Goal: Information Seeking & Learning: Compare options

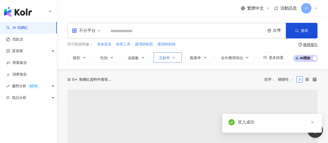
click at [167, 59] on span "互動率" at bounding box center [164, 58] width 11 height 4
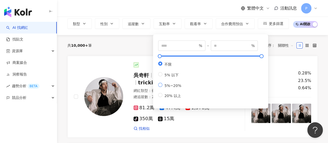
scroll to position [26, 0]
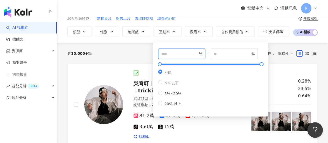
click at [188, 54] on input "number" at bounding box center [179, 54] width 36 height 6
type input "*"
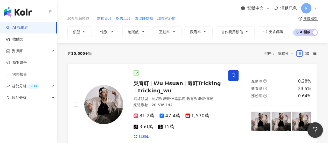
click at [208, 16] on div "繁體中文 活動訊息 P" at bounding box center [192, 8] width 250 height 17
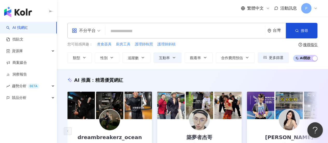
click at [136, 30] on input "search" at bounding box center [185, 31] width 155 height 10
type input "*"
click at [99, 47] on button "煮食器具" at bounding box center [104, 45] width 15 height 6
type input "****"
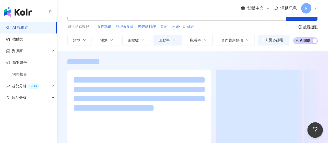
scroll to position [26, 0]
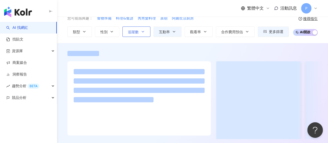
click at [140, 35] on button "追蹤數" at bounding box center [136, 31] width 28 height 10
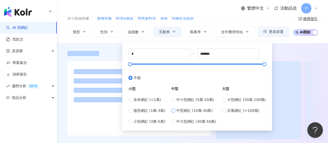
type input "******"
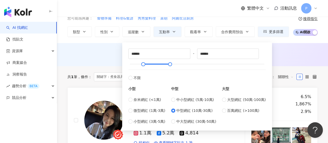
click at [285, 58] on div "AI 推薦 ： 無結果，請嘗試搜尋其他語言關鍵字或條件" at bounding box center [192, 56] width 271 height 10
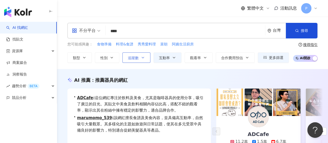
click at [142, 59] on icon "button" at bounding box center [143, 58] width 4 height 4
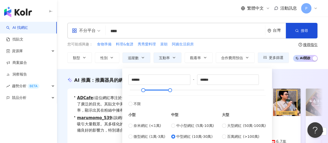
scroll to position [26, 0]
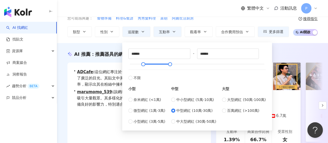
click at [215, 18] on div "不分平台 **** 台灣 搜尋 customizedTag 網紅類型 藝術與娛樂 / Podca s t 搜尋名稱、敘述、貼文含有關鍵字 “ s ” 的網紅 …" at bounding box center [192, 17] width 271 height 52
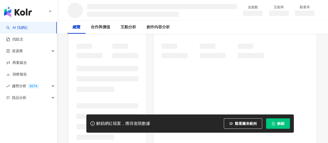
scroll to position [104, 0]
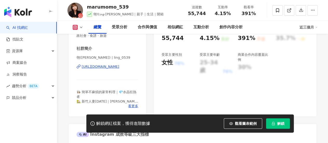
click at [113, 66] on div "[URL][DOMAIN_NAME]" at bounding box center [101, 66] width 38 height 5
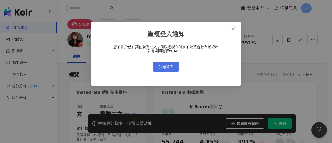
click at [172, 69] on span "我知道了" at bounding box center [166, 67] width 15 height 4
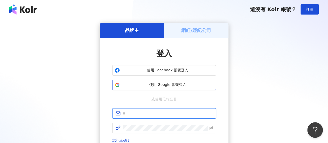
type input "**********"
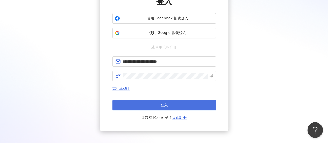
click at [161, 103] on span "登入" at bounding box center [164, 105] width 7 height 4
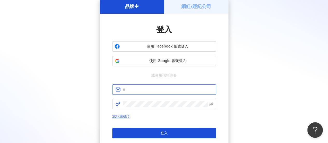
type input "**********"
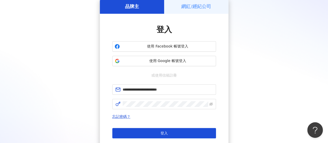
scroll to position [52, 0]
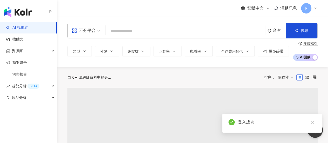
drag, startPoint x: 311, startPoint y: 121, endPoint x: 308, endPoint y: 120, distance: 3.1
click at [312, 121] on icon "close" at bounding box center [313, 122] width 4 height 4
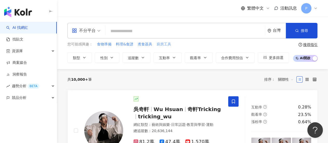
drag, startPoint x: 148, startPoint y: 45, endPoint x: 161, endPoint y: 43, distance: 13.7
click at [148, 45] on span "煮食器具" at bounding box center [145, 44] width 15 height 5
type input "****"
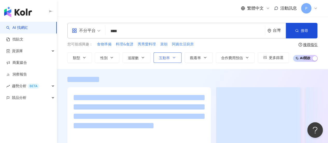
click at [166, 60] on span "互動率" at bounding box center [164, 58] width 11 height 4
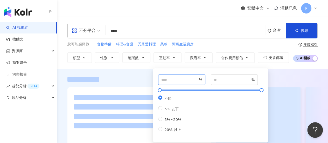
click at [182, 82] on span "%" at bounding box center [181, 79] width 47 height 10
click at [181, 80] on input "number" at bounding box center [179, 80] width 36 height 6
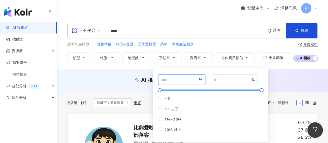
type input "*"
click at [180, 15] on div "繁體中文 活動訊息 P" at bounding box center [192, 8] width 250 height 17
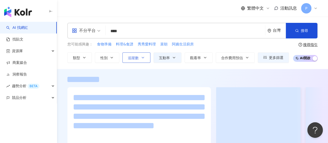
click at [132, 59] on span "追蹤數" at bounding box center [133, 58] width 11 height 4
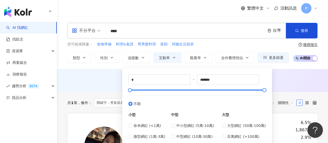
type input "******"
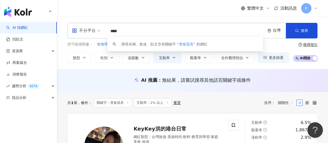
click at [216, 28] on input "****" at bounding box center [185, 31] width 155 height 10
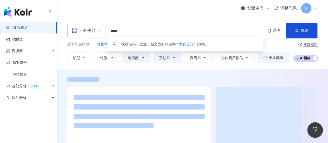
click at [194, 13] on div "繁體中文 活動訊息 P" at bounding box center [192, 8] width 250 height 17
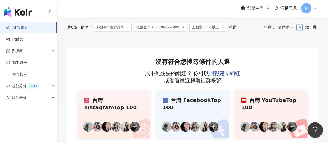
scroll to position [52, 0]
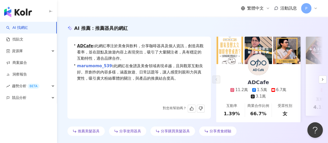
click at [102, 67] on link "marumomo_539" at bounding box center [94, 66] width 35 height 5
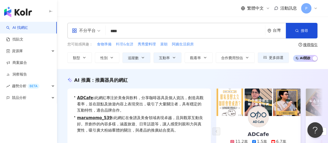
click at [125, 44] on span "料理&食譜" at bounding box center [124, 44] width 17 height 5
type input "*****"
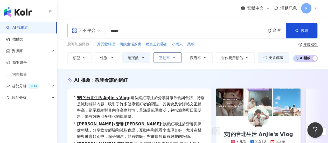
click at [169, 58] on span "互動率" at bounding box center [164, 58] width 11 height 4
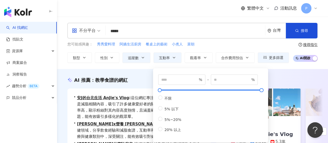
click at [227, 46] on div "您可能感興趣： 秀秀愛料理 阿嬌生活廚房 餐桌上的藝術 小煮人 菜朝" at bounding box center [178, 45] width 222 height 6
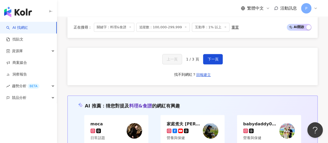
scroll to position [1084, 0]
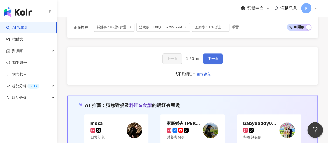
click at [216, 57] on span "下一頁" at bounding box center [213, 59] width 11 height 4
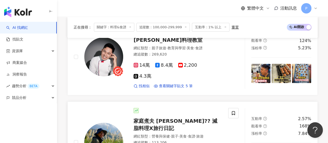
scroll to position [960, 0]
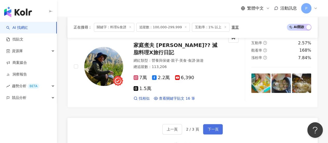
click at [215, 127] on span "下一頁" at bounding box center [213, 129] width 11 height 4
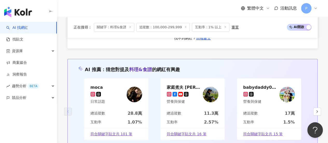
scroll to position [800, 0]
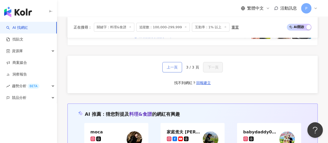
click at [170, 65] on span "上一頁" at bounding box center [172, 67] width 11 height 4
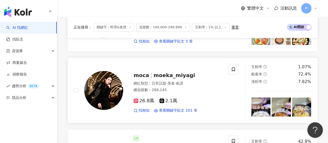
scroll to position [251, 0]
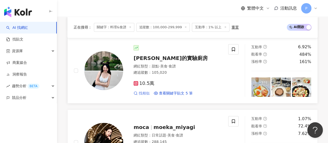
click at [142, 96] on span "找相似" at bounding box center [144, 93] width 11 height 5
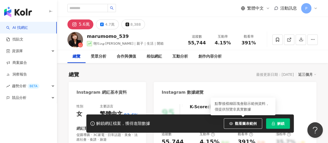
drag, startPoint x: 246, startPoint y: 124, endPoint x: 295, endPoint y: 102, distance: 53.5
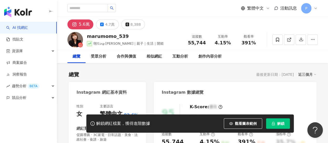
click at [273, 121] on button "解鎖" at bounding box center [278, 123] width 24 height 10
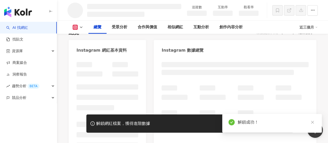
scroll to position [26, 0]
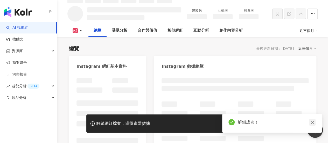
click at [311, 122] on icon "close" at bounding box center [313, 122] width 4 height 4
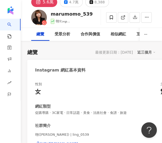
scroll to position [52, 0]
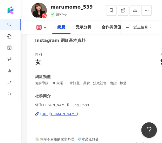
click at [43, 27] on icon at bounding box center [45, 27] width 4 height 4
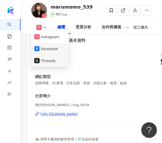
click at [49, 51] on button "Facebook" at bounding box center [49, 48] width 31 height 7
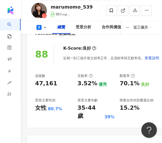
scroll to position [208, 0]
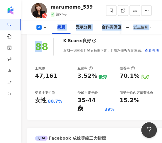
click at [43, 28] on icon at bounding box center [45, 27] width 4 height 4
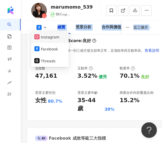
click at [48, 38] on button "Instagram" at bounding box center [49, 36] width 31 height 7
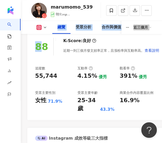
click at [56, 67] on div "追蹤數" at bounding box center [53, 68] width 37 height 5
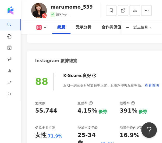
scroll to position [156, 0]
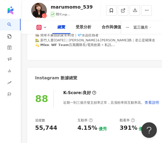
click at [42, 26] on button at bounding box center [41, 27] width 21 height 5
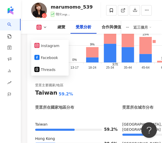
scroll to position [830, 0]
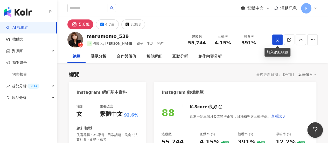
click at [161, 39] on span at bounding box center [277, 39] width 10 height 10
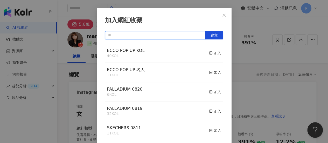
click at [154, 35] on input "text" at bounding box center [155, 35] width 100 height 8
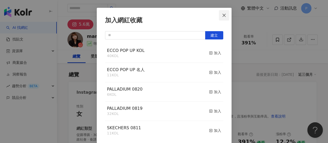
click at [161, 17] on icon "close" at bounding box center [224, 15] width 4 height 4
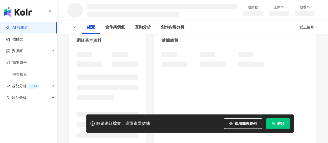
scroll to position [28, 0]
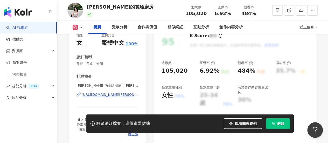
scroll to position [78, 0]
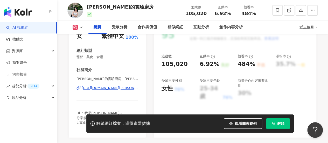
click at [98, 88] on div "[URL][DOMAIN_NAME][PERSON_NAME][DOMAIN_NAME]" at bounding box center [110, 88] width 57 height 5
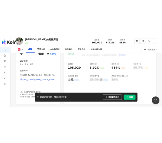
scroll to position [0, 0]
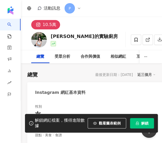
click at [45, 58] on div "總覽" at bounding box center [40, 56] width 18 height 13
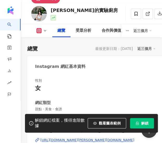
scroll to position [52, 0]
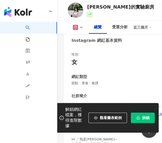
click at [81, 29] on icon at bounding box center [81, 27] width 4 height 4
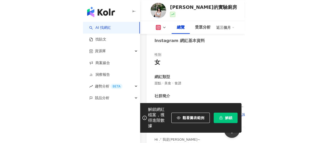
scroll to position [0, 0]
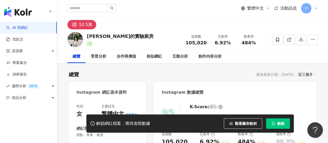
drag, startPoint x: 147, startPoint y: 24, endPoint x: 148, endPoint y: 27, distance: 3.2
click at [148, 24] on div "10.5萬" at bounding box center [192, 23] width 271 height 12
click at [140, 31] on div "Lin的實驗廚房 追蹤數 105,020 互動率 6.92% 觀看率 484%" at bounding box center [192, 39] width 271 height 20
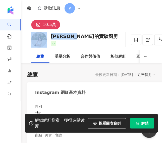
drag, startPoint x: 49, startPoint y: 35, endPoint x: 81, endPoint y: 36, distance: 32.4
click at [81, 36] on div "Lin的實驗廚房 追蹤數 105,020 互動率 6.92% 觀看率 484%" at bounding box center [91, 39] width 141 height 20
copy div "[PERSON_NAME]的實驗廚房"
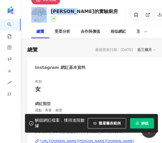
scroll to position [52, 0]
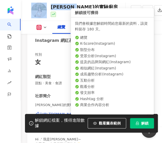
click at [144, 124] on span "解鎖" at bounding box center [144, 123] width 7 height 4
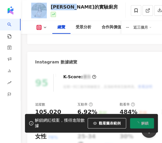
scroll to position [208, 0]
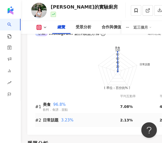
scroll to position [545, 0]
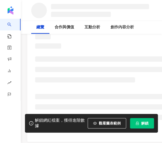
scroll to position [87, 0]
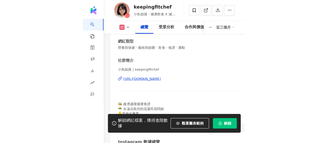
scroll to position [78, 0]
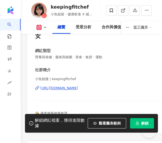
click at [78, 88] on div "https://www.instagram.com/keepingfitchef/" at bounding box center [59, 88] width 38 height 5
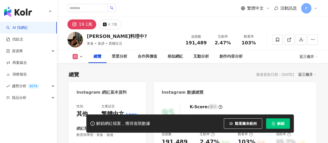
drag, startPoint x: 104, startPoint y: 87, endPoint x: 108, endPoint y: 87, distance: 4.2
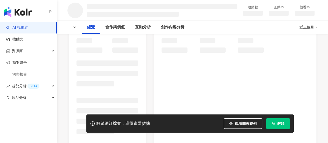
scroll to position [26, 0]
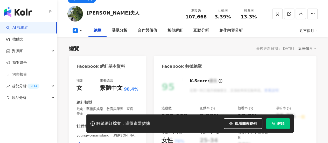
click at [101, 142] on div "[URL][DOMAIN_NAME]" at bounding box center [101, 144] width 38 height 5
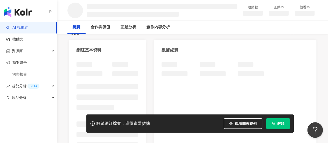
scroll to position [78, 0]
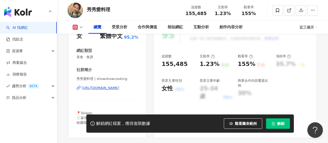
click at [111, 86] on div "[URL][DOMAIN_NAME]" at bounding box center [101, 88] width 38 height 5
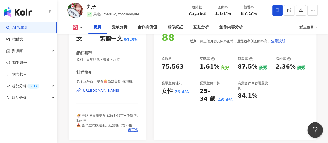
scroll to position [78, 0]
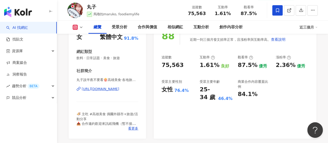
click at [116, 89] on div "https://www.instagram.com/foodiemylife/" at bounding box center [101, 89] width 38 height 5
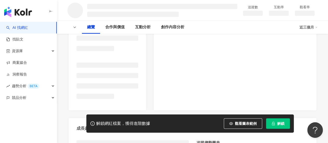
scroll to position [104, 0]
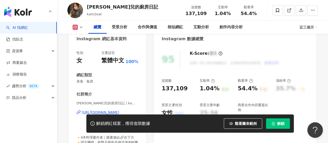
scroll to position [52, 0]
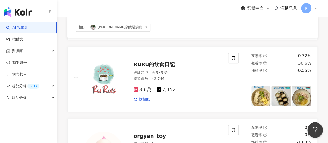
scroll to position [285, 0]
drag, startPoint x: 106, startPoint y: 59, endPoint x: 170, endPoint y: 29, distance: 70.8
click at [170, 29] on div "相似： Lin的實驗廚房" at bounding box center [193, 27] width 238 height 9
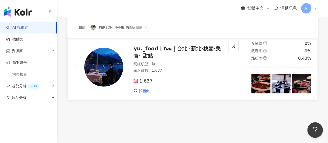
scroll to position [648, 0]
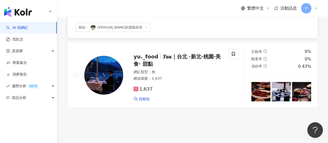
drag, startPoint x: 187, startPoint y: 113, endPoint x: 137, endPoint y: 96, distance: 52.4
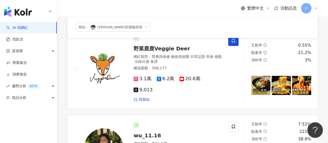
scroll to position [0, 0]
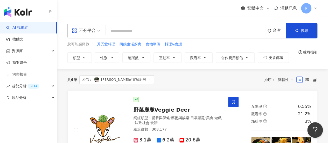
click at [119, 32] on input "search" at bounding box center [185, 31] width 155 height 10
type input "*"
type input "**"
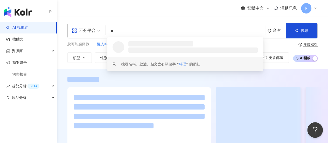
drag, startPoint x: 163, startPoint y: 57, endPoint x: 161, endPoint y: 58, distance: 3.1
click at [163, 58] on div "搜尋名稱、敘述、貼文含有關鍵字 “ 料理 ” 的網紅" at bounding box center [185, 54] width 156 height 34
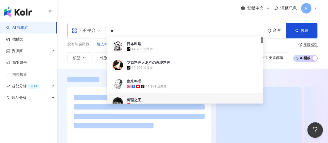
drag, startPoint x: 195, startPoint y: 11, endPoint x: 160, endPoint y: 55, distance: 56.3
click at [195, 11] on div "繁體中文 活動訊息 P" at bounding box center [192, 8] width 250 height 17
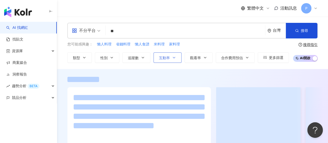
click at [171, 58] on button "互動率" at bounding box center [168, 57] width 28 height 10
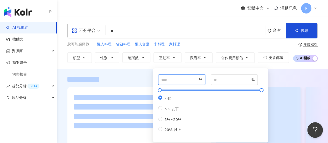
click at [179, 77] on input "number" at bounding box center [179, 80] width 36 height 6
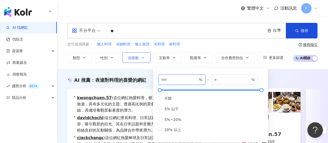
type input "*"
click at [139, 57] on button "追蹤數" at bounding box center [136, 57] width 28 height 10
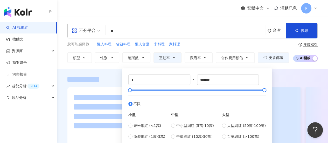
scroll to position [52, 0]
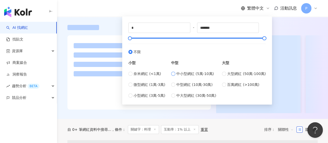
click at [188, 74] on span "中小型網紅 (5萬-10萬)" at bounding box center [195, 74] width 38 height 6
type input "*****"
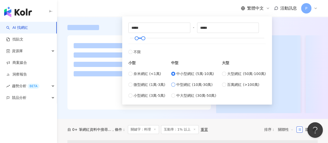
click at [181, 85] on span "中型網紅 (10萬-30萬)" at bounding box center [194, 85] width 36 height 6
type input "******"
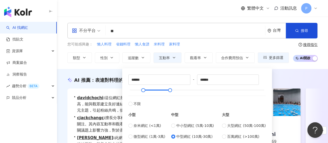
scroll to position [26, 0]
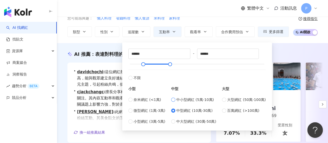
click at [181, 100] on span "中小型網紅 (5萬-10萬)" at bounding box center [195, 100] width 38 height 6
type input "*****"
click at [180, 109] on span "中型網紅 (10萬-30萬)" at bounding box center [194, 111] width 36 height 6
type input "******"
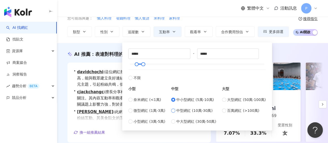
type input "******"
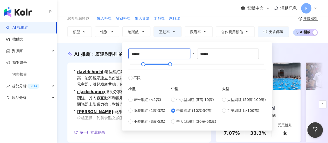
click at [122, 52] on div "****** - ****** 不限 小型 奈米網紅 (<1萬) 微型網紅 (1萬-3萬) 小型網紅 (3萬-5萬) 中型 中小型網紅 (5萬-10萬) 中型…" at bounding box center [197, 86] width 150 height 88
type input "*"
type input "*****"
click at [215, 17] on div "您可能感興趣： 懶人料理 省錢料理 懶人食譜 米料理 家料理" at bounding box center [178, 19] width 222 height 6
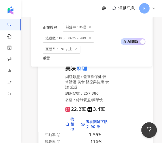
scroll to position [882, 0]
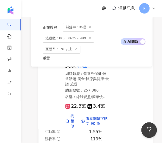
click at [153, 10] on icon at bounding box center [153, 8] width 4 height 4
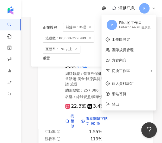
click at [152, 10] on icon at bounding box center [153, 8] width 4 height 4
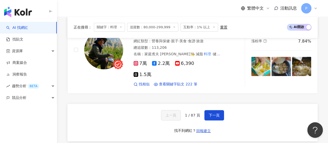
scroll to position [1038, 0]
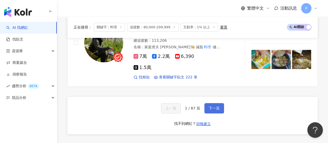
click at [209, 106] on span "下一頁" at bounding box center [214, 108] width 11 height 4
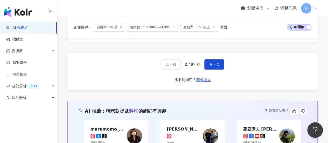
scroll to position [1047, 0]
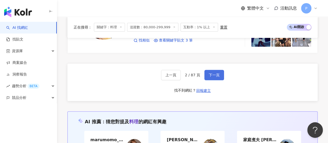
click at [218, 73] on span "下一頁" at bounding box center [214, 75] width 11 height 4
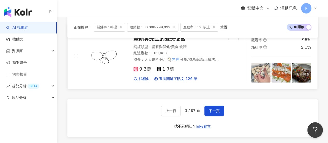
scroll to position [1014, 0]
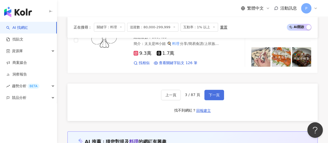
click at [217, 93] on span "下一頁" at bounding box center [214, 95] width 11 height 4
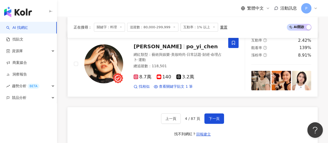
scroll to position [1016, 0]
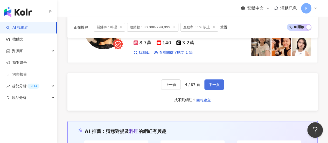
click at [216, 82] on span "下一頁" at bounding box center [214, 84] width 11 height 4
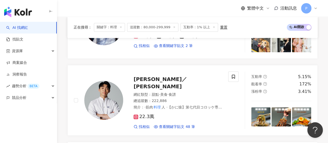
scroll to position [389, 0]
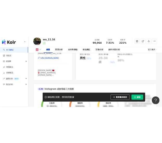
scroll to position [130, 0]
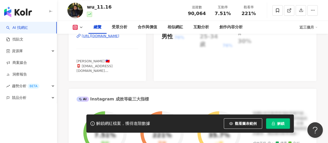
click at [105, 36] on div "[URL][DOMAIN_NAME]" at bounding box center [101, 36] width 38 height 5
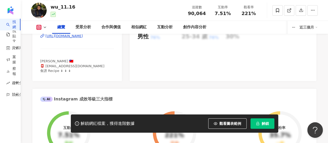
click at [262, 124] on span "解鎖" at bounding box center [265, 123] width 7 height 4
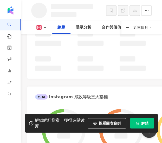
scroll to position [208, 0]
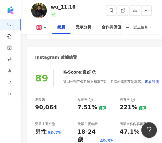
scroll to position [182, 0]
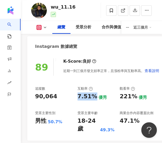
drag, startPoint x: 77, startPoint y: 95, endPoint x: 92, endPoint y: 96, distance: 15.3
click at [94, 96] on div "7.51%" at bounding box center [87, 96] width 20 height 8
copy div "7.51%"
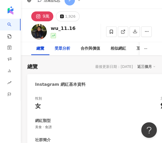
scroll to position [0, 0]
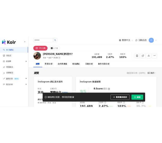
scroll to position [78, 0]
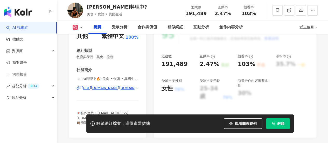
click at [122, 89] on div "https://www.instagram.com/laura.cookndrink/" at bounding box center [110, 88] width 57 height 5
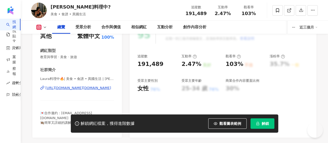
click at [262, 121] on span "解鎖" at bounding box center [265, 123] width 7 height 4
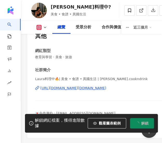
scroll to position [0, 0]
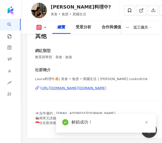
click at [146, 122] on icon "close" at bounding box center [145, 122] width 3 height 3
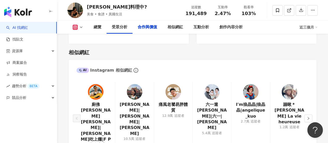
scroll to position [835, 0]
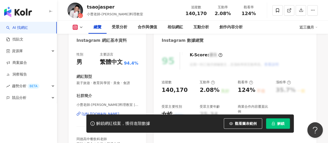
click at [81, 27] on icon at bounding box center [81, 27] width 4 height 4
click at [80, 27] on icon at bounding box center [81, 27] width 4 height 4
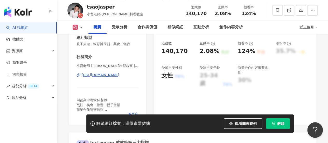
scroll to position [104, 0]
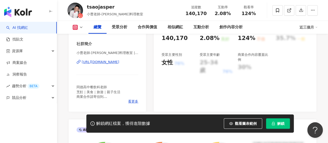
click at [106, 63] on div "[URL][DOMAIN_NAME]" at bounding box center [101, 62] width 38 height 5
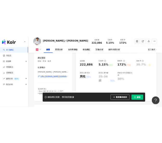
scroll to position [104, 0]
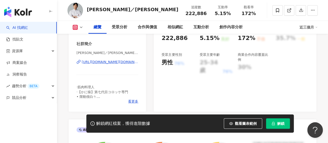
click at [118, 61] on div "[URL][DOMAIN_NAME][DOMAIN_NAME]" at bounding box center [110, 62] width 57 height 5
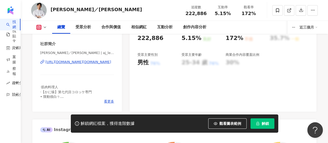
click at [262, 125] on span "解鎖" at bounding box center [265, 123] width 7 height 4
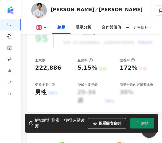
scroll to position [208, 0]
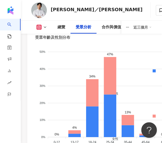
scroll to position [752, 0]
